Goal: Task Accomplishment & Management: Manage account settings

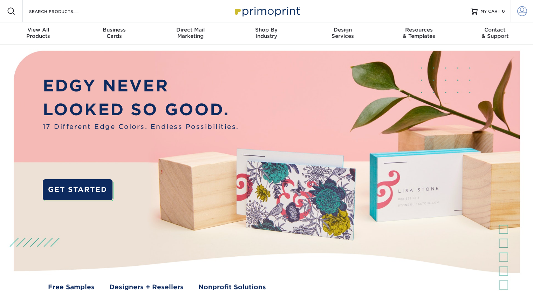
click at [527, 13] on link "Account" at bounding box center [522, 11] width 22 height 22
type input "[PERSON_NAME][EMAIL_ADDRESS][DOMAIN_NAME]"
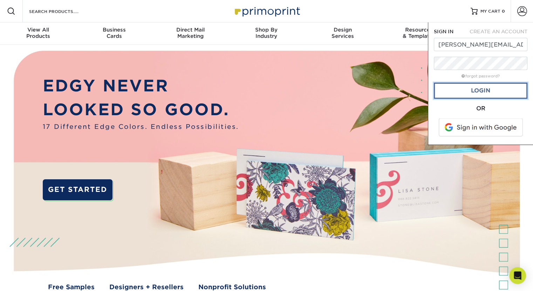
click at [505, 88] on link "Login" at bounding box center [481, 91] width 94 height 16
click at [505, 88] on link "Checking." at bounding box center [481, 91] width 94 height 16
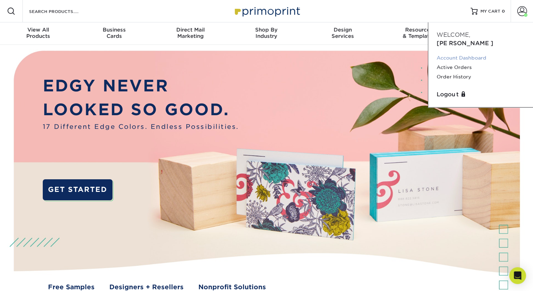
click at [465, 53] on link "Account Dashboard" at bounding box center [481, 57] width 88 height 9
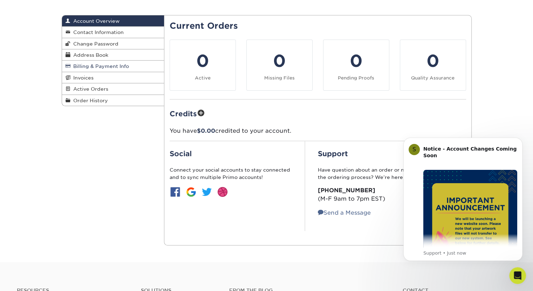
click at [92, 66] on span "Billing & Payment Info" at bounding box center [99, 66] width 59 height 6
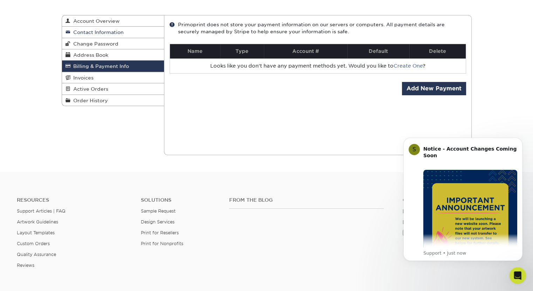
click at [82, 29] on link "Contact Information" at bounding box center [113, 32] width 102 height 11
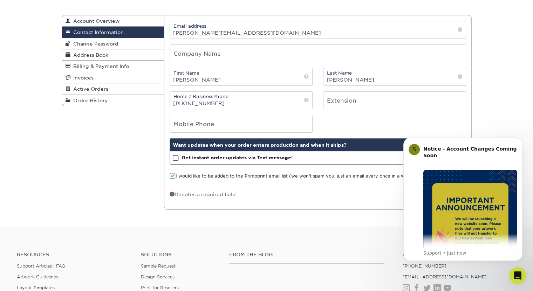
click at [89, 25] on link "Account Overview" at bounding box center [113, 20] width 102 height 11
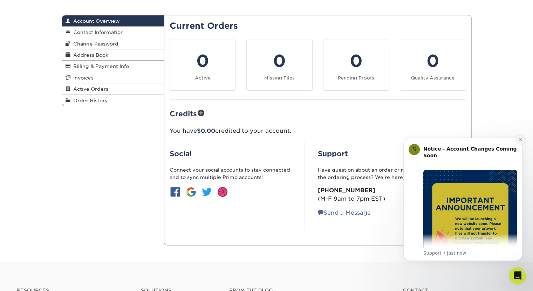
click at [520, 142] on button "Dismiss notification" at bounding box center [520, 139] width 9 height 9
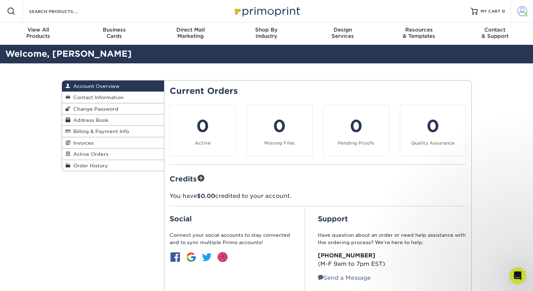
click at [522, 12] on span at bounding box center [522, 11] width 10 height 10
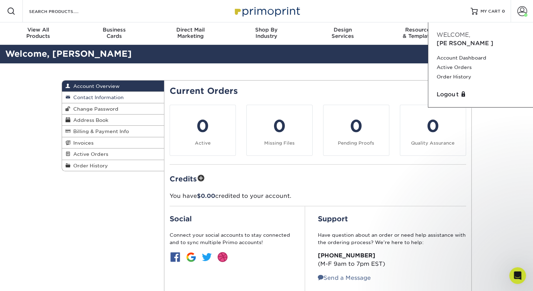
click at [103, 102] on link "Contact Information" at bounding box center [113, 97] width 102 height 11
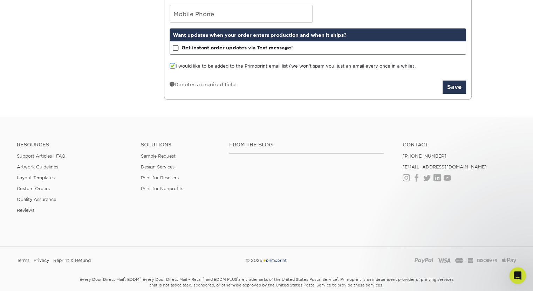
scroll to position [64, 0]
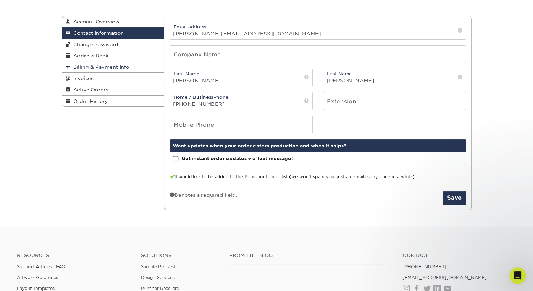
click at [99, 69] on span "Billing & Payment Info" at bounding box center [99, 67] width 59 height 6
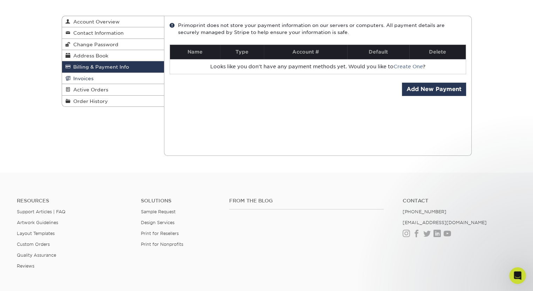
click at [94, 80] on link "Invoices" at bounding box center [113, 78] width 102 height 11
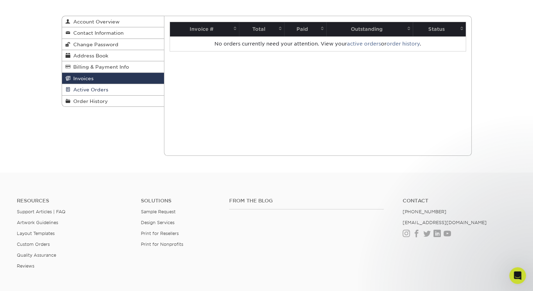
click at [92, 87] on link "Active Orders" at bounding box center [113, 89] width 102 height 11
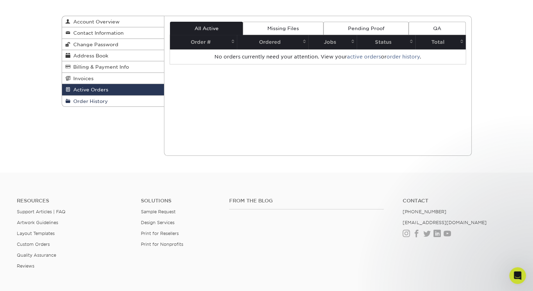
click at [93, 99] on span "Order History" at bounding box center [88, 101] width 37 height 6
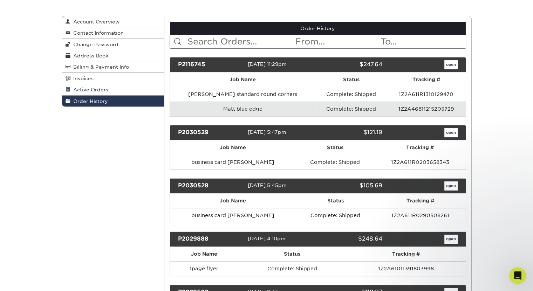
scroll to position [64, 0]
click at [95, 54] on span "Address Book" at bounding box center [89, 56] width 38 height 6
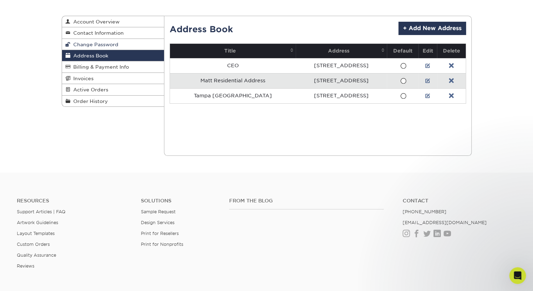
click at [100, 45] on span "Change Password" at bounding box center [94, 45] width 48 height 6
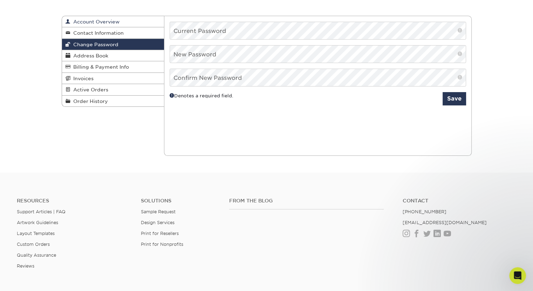
click at [112, 22] on span "Account Overview" at bounding box center [94, 22] width 49 height 6
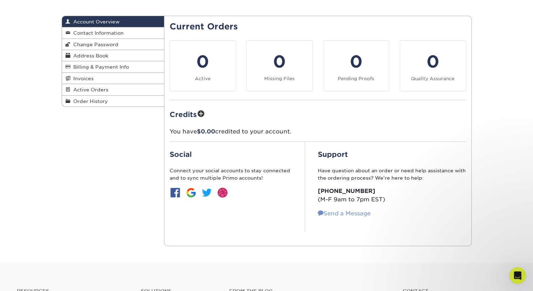
click at [334, 211] on link "Send a Message" at bounding box center [344, 213] width 53 height 7
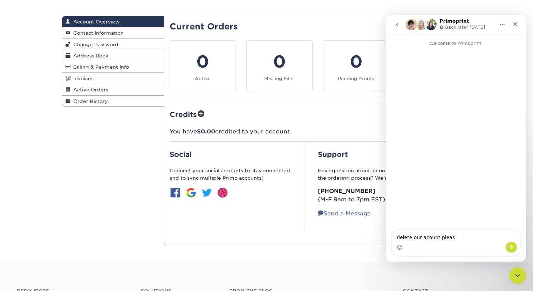
type textarea "delete our acount please"
